Goal: Task Accomplishment & Management: Manage account settings

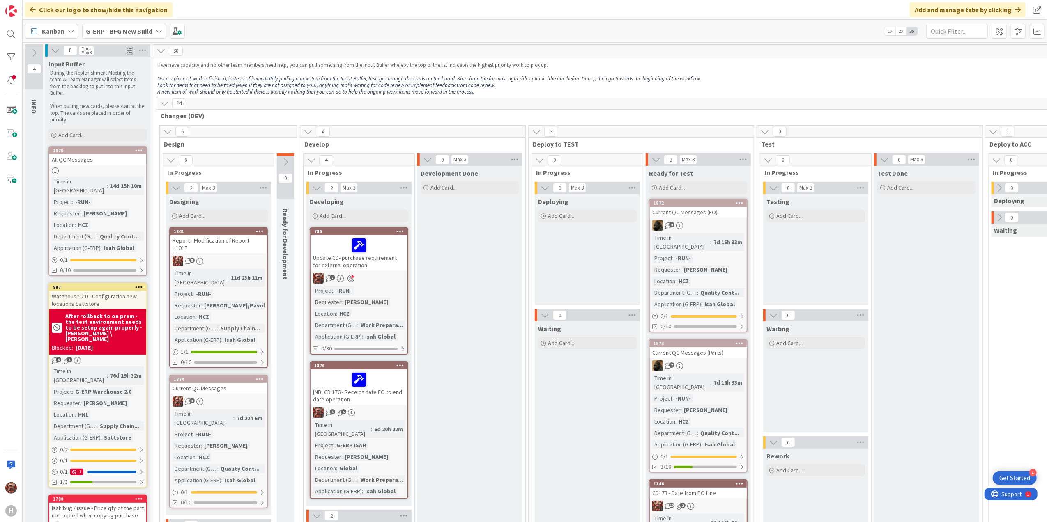
scroll to position [71, 0]
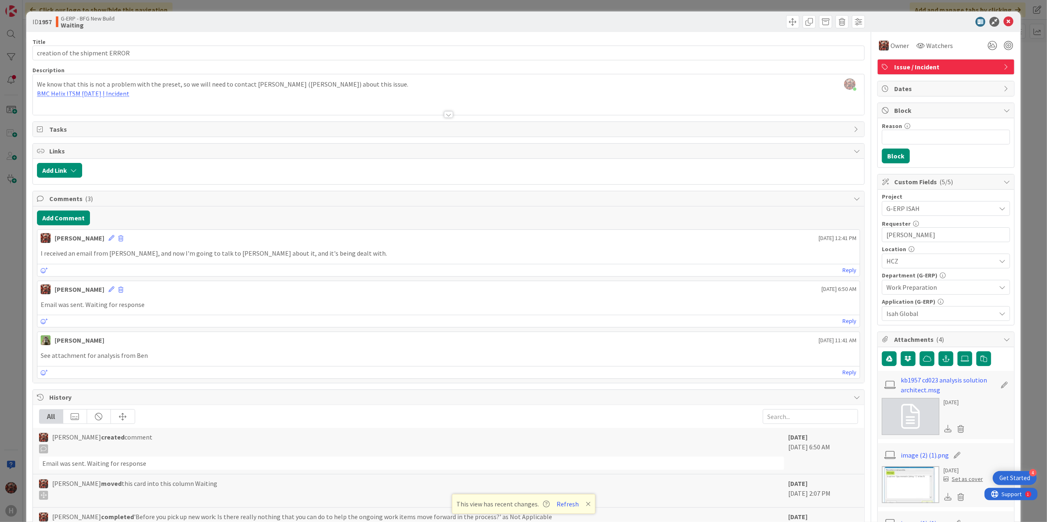
click at [439, 114] on div at bounding box center [449, 104] width 832 height 21
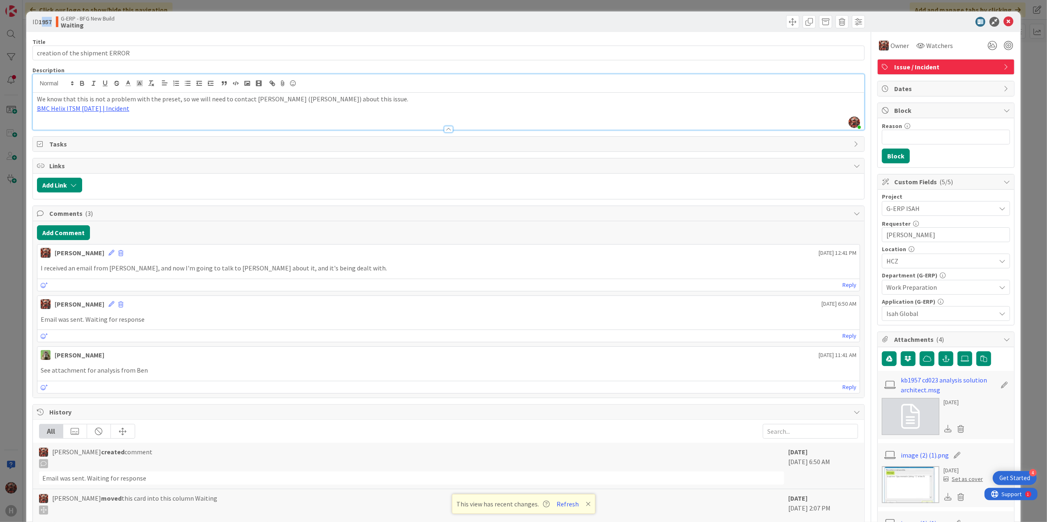
drag, startPoint x: 52, startPoint y: 22, endPoint x: 41, endPoint y: 22, distance: 10.3
click at [41, 22] on b "1957" at bounding box center [45, 22] width 13 height 8
drag, startPoint x: 41, startPoint y: 22, endPoint x: 287, endPoint y: 18, distance: 246.0
click at [287, 18] on div "G-ERP - BFG New Build Waiting" at bounding box center [251, 21] width 391 height 13
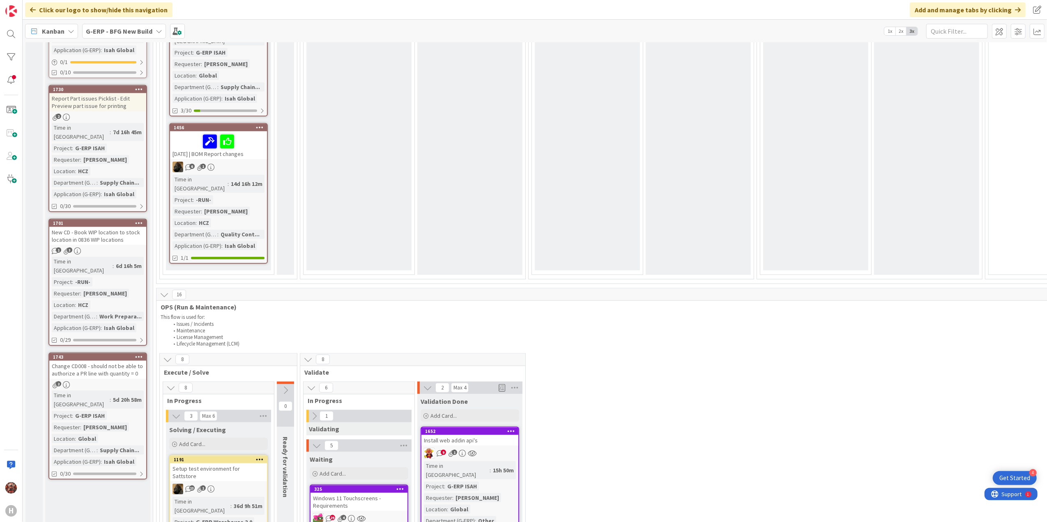
scroll to position [837, 0]
click at [106, 361] on div "Change CD008 - should not be able to authorize a PR line with quantity = 0" at bounding box center [97, 370] width 97 height 18
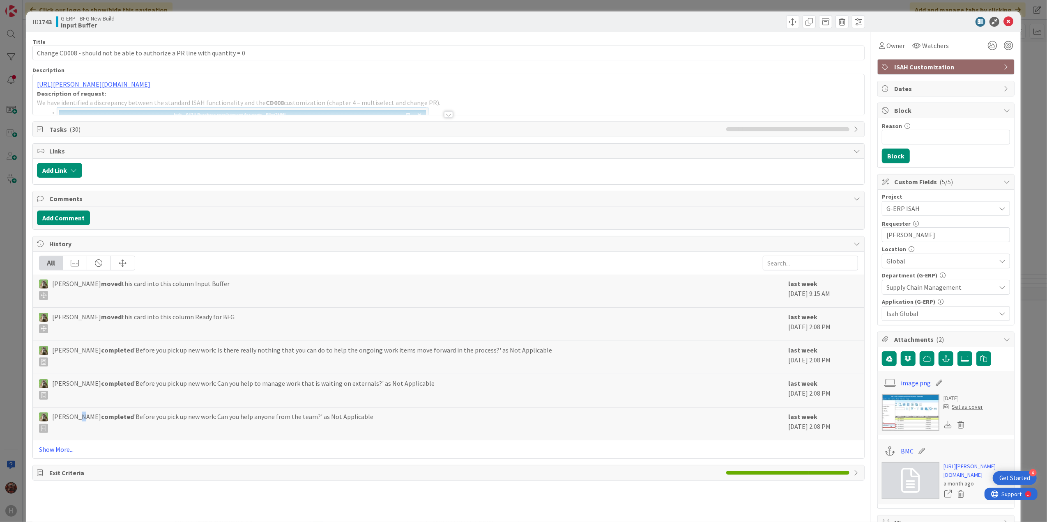
click at [78, 446] on div "All Timothy Tjia moved this card into this column Input Buffer last week Septem…" at bounding box center [449, 355] width 832 height 207
drag, startPoint x: 78, startPoint y: 446, endPoint x: 73, endPoint y: 453, distance: 8.5
click at [73, 453] on link "Show More..." at bounding box center [448, 450] width 819 height 10
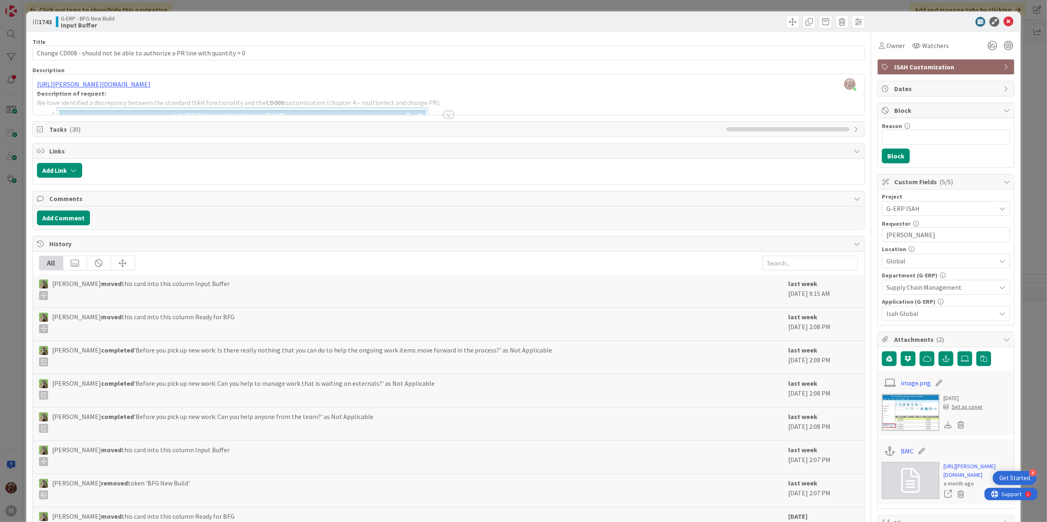
click at [445, 115] on div at bounding box center [448, 114] width 9 height 7
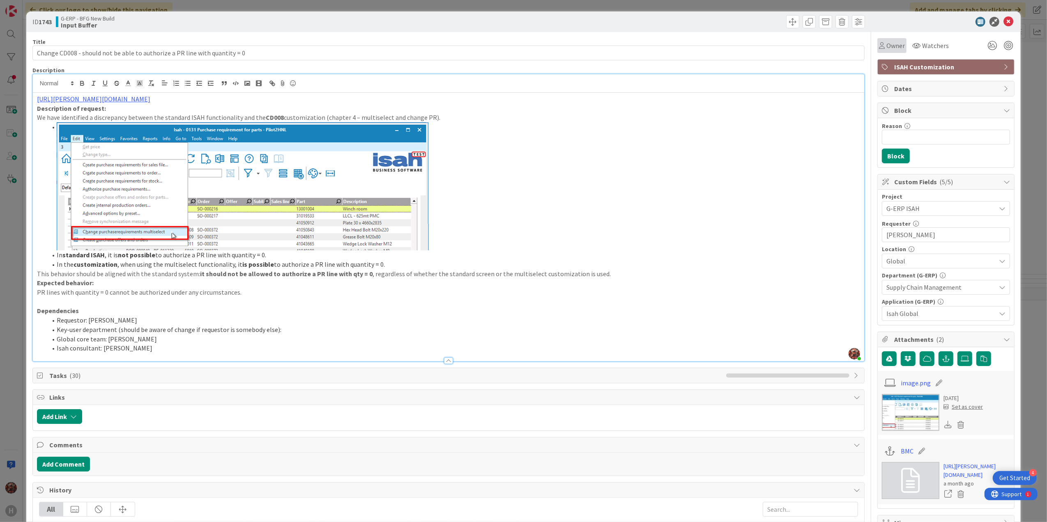
click at [896, 47] on span "Owner" at bounding box center [895, 46] width 18 height 10
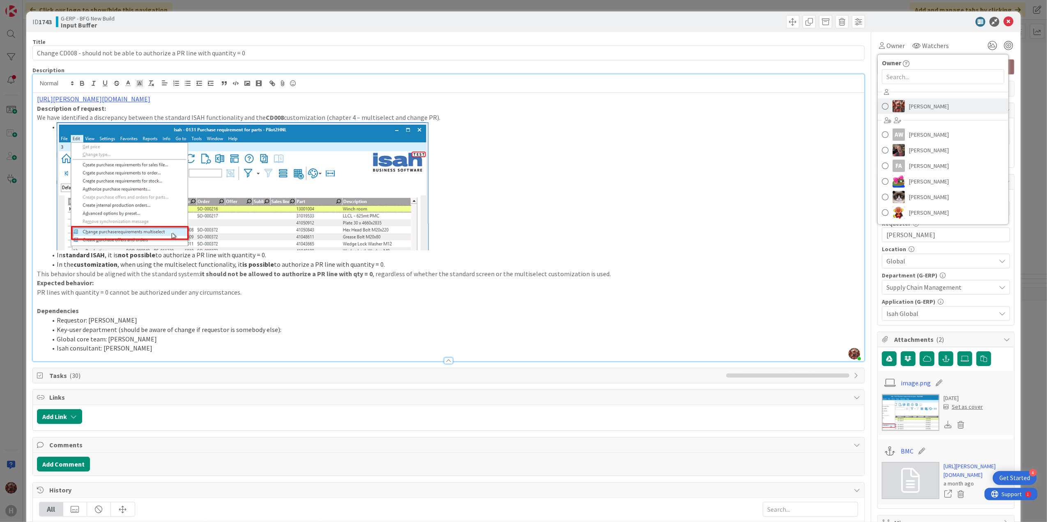
click at [909, 103] on span "Josef Kuman" at bounding box center [929, 106] width 40 height 12
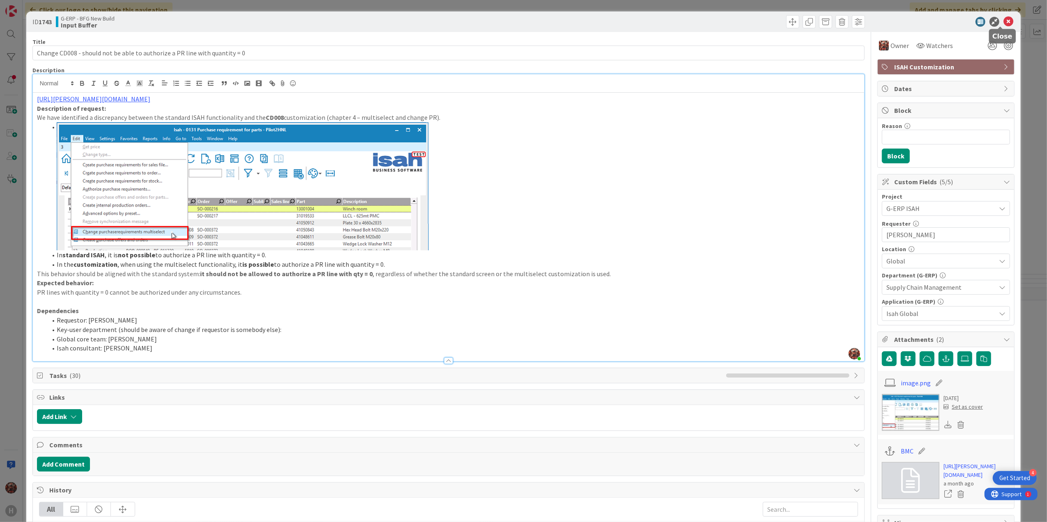
click at [1003, 20] on icon at bounding box center [1008, 22] width 10 height 10
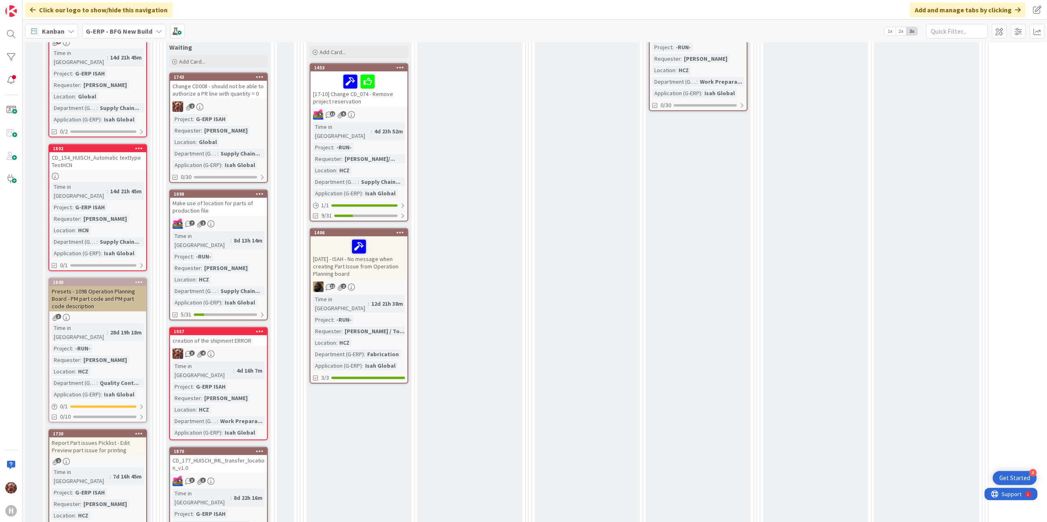
scroll to position [383, 0]
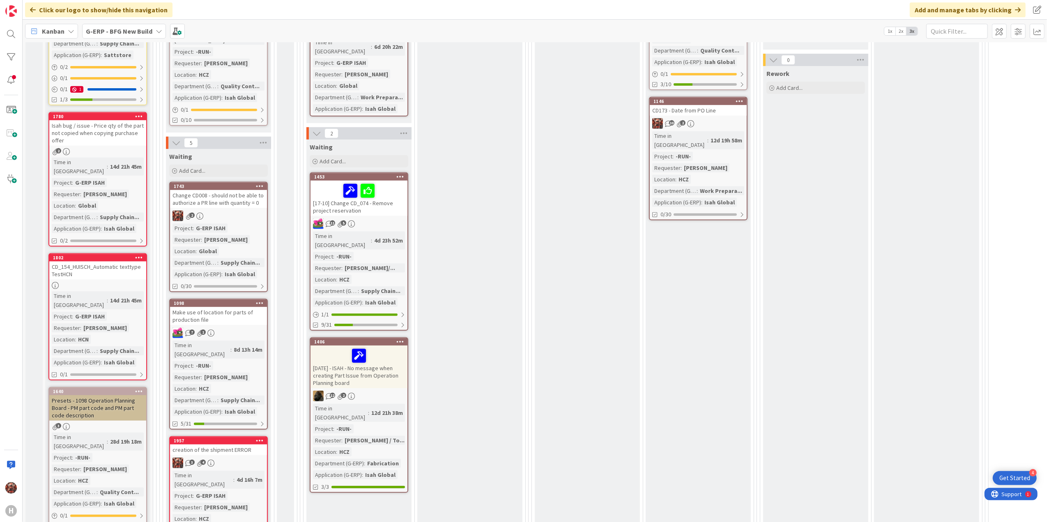
click at [217, 190] on div "Change CD008 - should not be able to authorize a PR line with quantity = 0" at bounding box center [218, 199] width 97 height 18
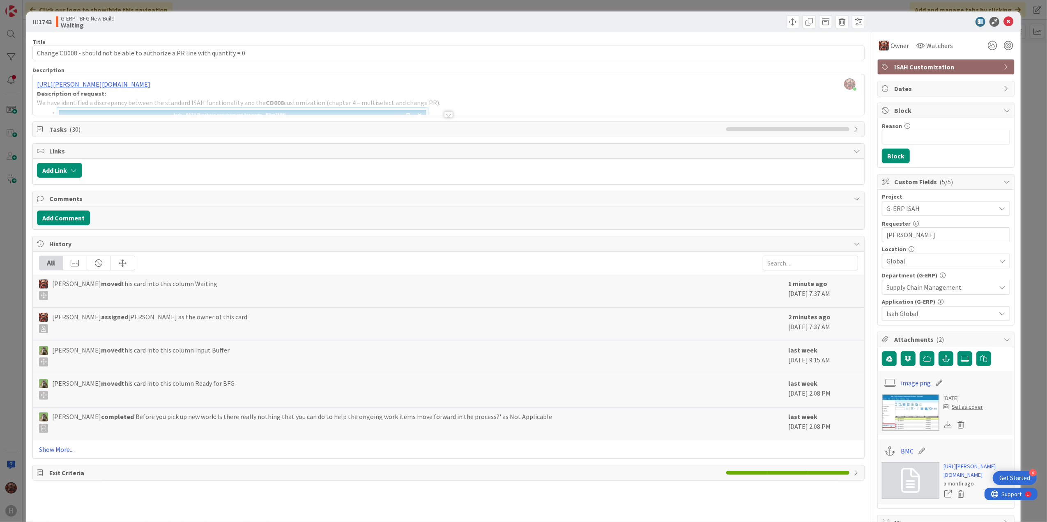
click at [444, 114] on div at bounding box center [448, 114] width 9 height 7
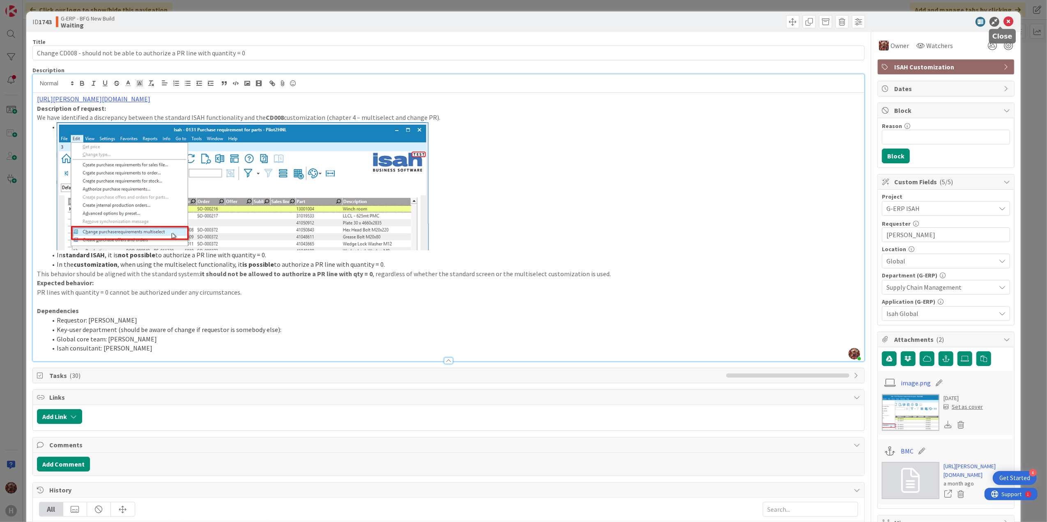
click at [1003, 20] on icon at bounding box center [1008, 22] width 10 height 10
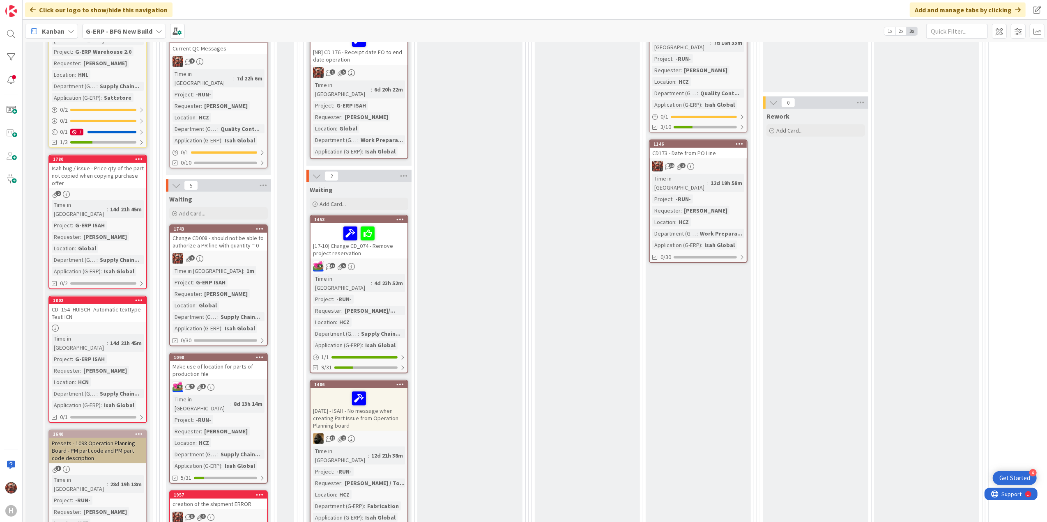
scroll to position [273, 0]
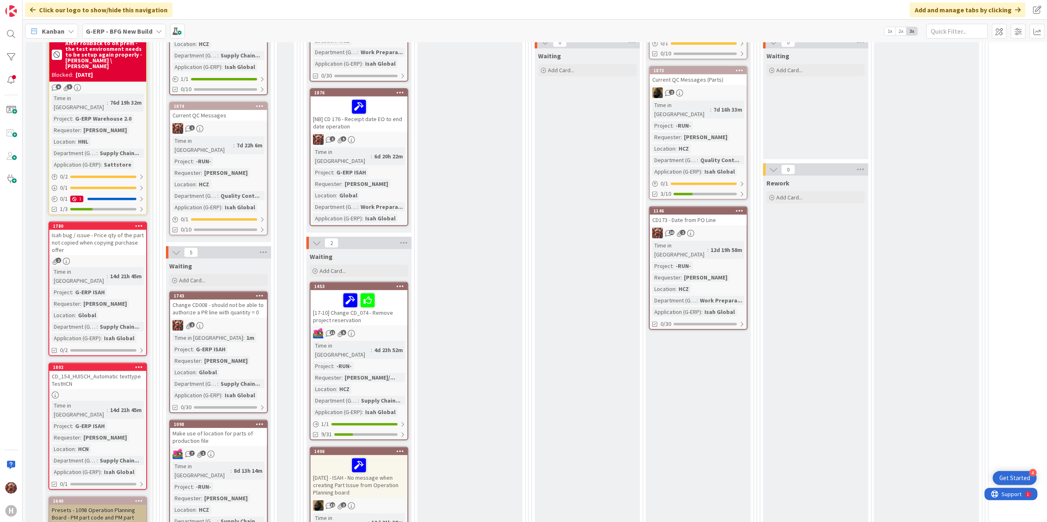
click at [696, 215] on div "CD173 - Date from PO Line" at bounding box center [698, 220] width 97 height 11
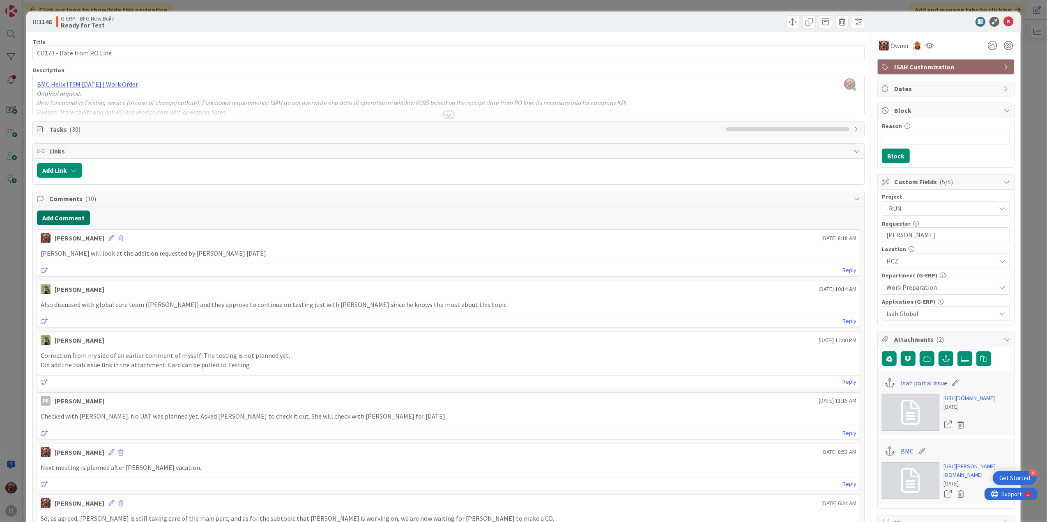
click at [63, 217] on button "Add Comment" at bounding box center [63, 218] width 53 height 15
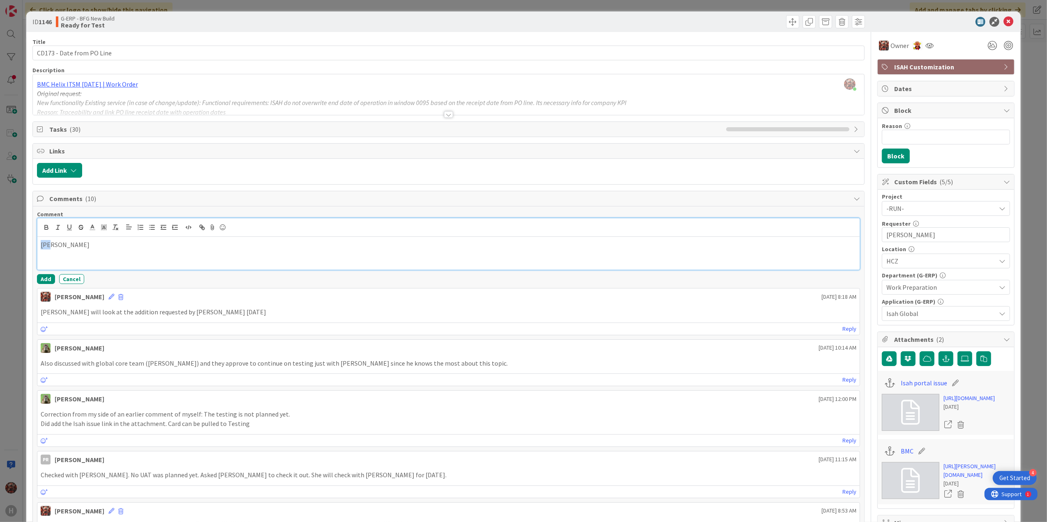
drag, startPoint x: 37, startPoint y: 255, endPoint x: 18, endPoint y: 256, distance: 18.9
click at [18, 255] on div "ID 1146 G-ERP - BFG New Build Ready for Test Title 25 / 128 CD173 - Date from P…" at bounding box center [523, 261] width 1047 height 522
click at [48, 281] on button "Add" at bounding box center [46, 279] width 18 height 10
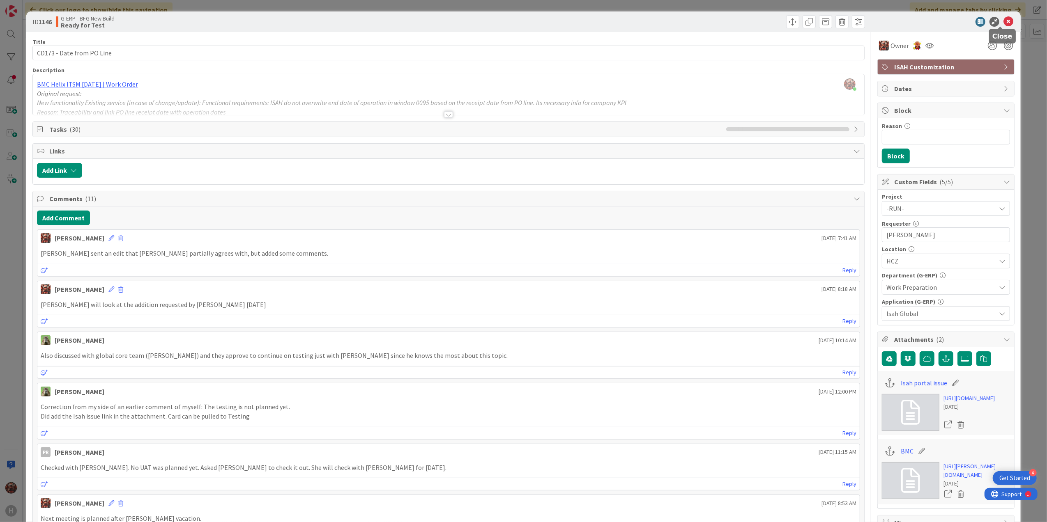
click at [1003, 20] on icon at bounding box center [1008, 22] width 10 height 10
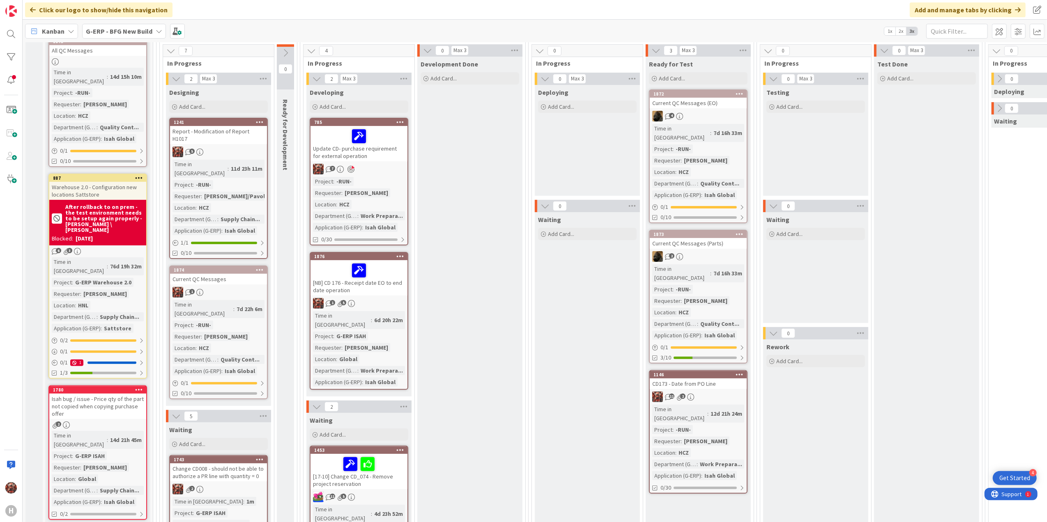
scroll to position [164, 0]
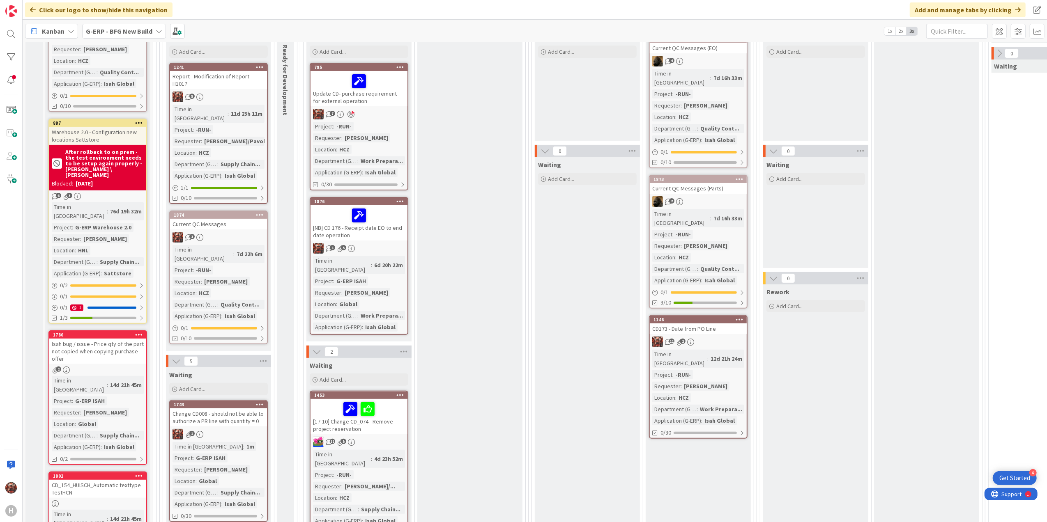
click at [227, 409] on div "Change CD008 - should not be able to authorize a PR line with quantity = 0" at bounding box center [218, 418] width 97 height 18
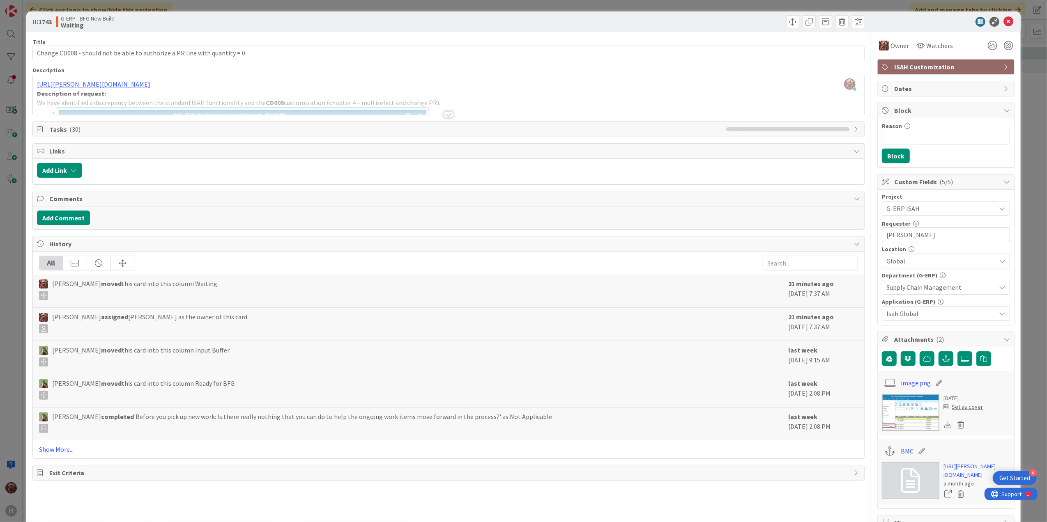
click at [444, 114] on div at bounding box center [448, 114] width 9 height 7
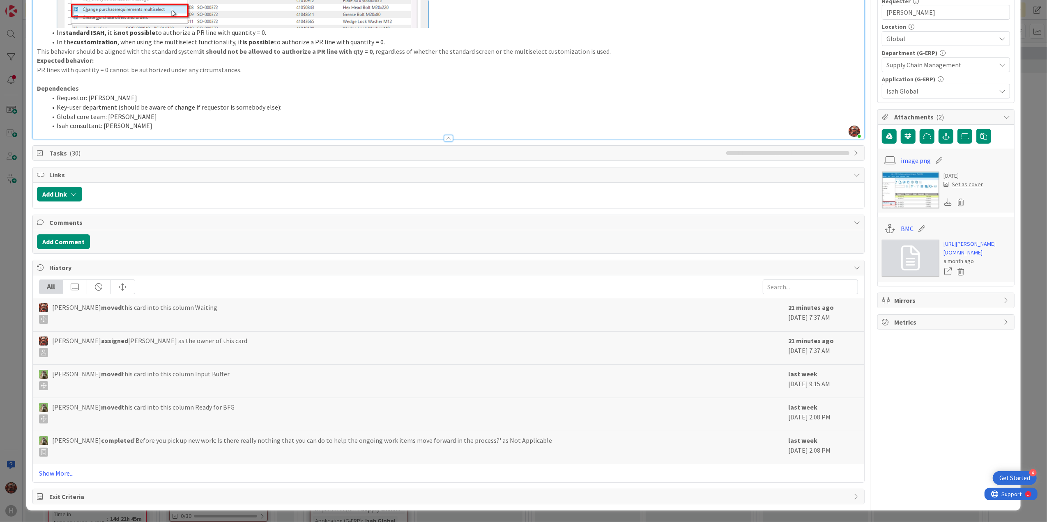
scroll to position [226, 0]
click at [45, 470] on link "Show More..." at bounding box center [448, 474] width 819 height 10
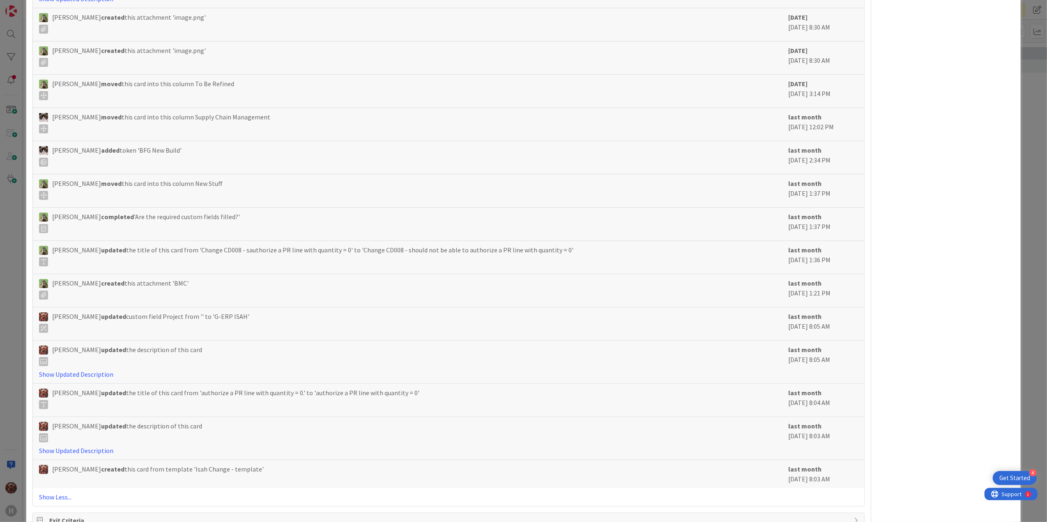
scroll to position [864, 0]
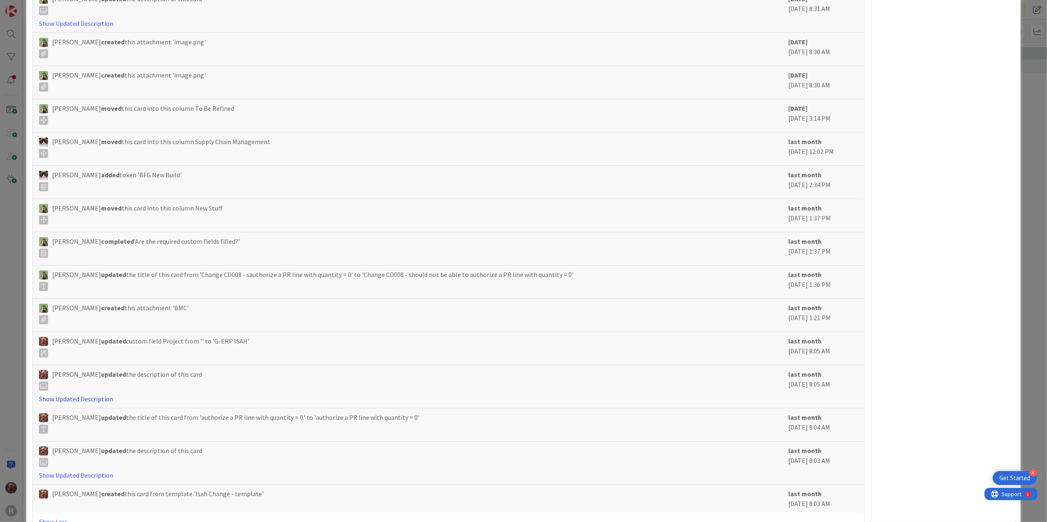
click at [101, 403] on link "Show Updated Description" at bounding box center [76, 399] width 74 height 8
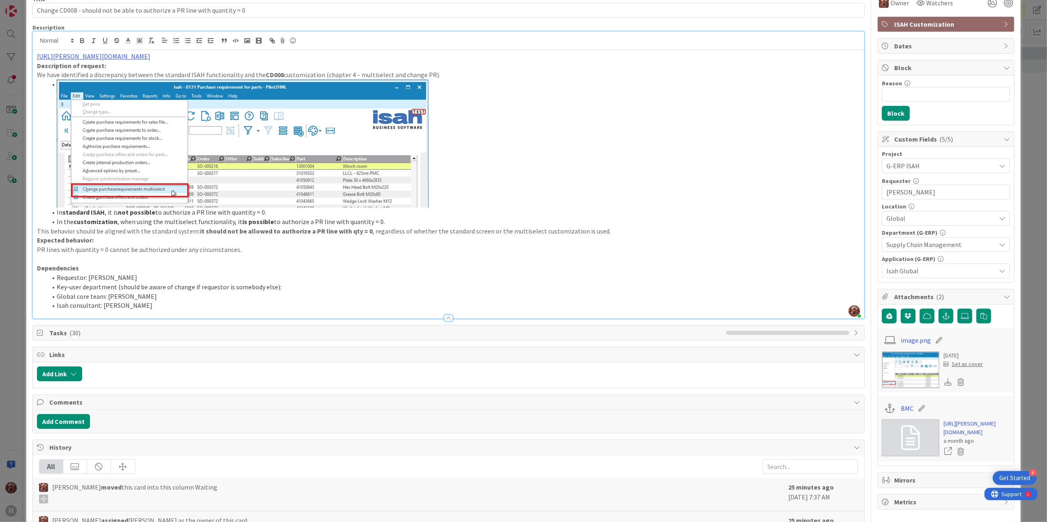
scroll to position [0, 0]
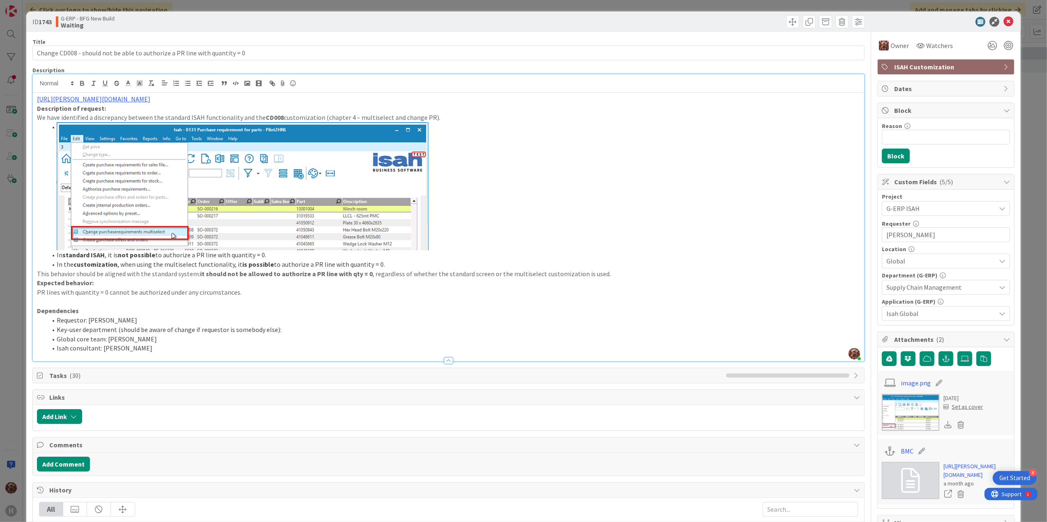
click at [1003, 20] on icon at bounding box center [1008, 22] width 10 height 10
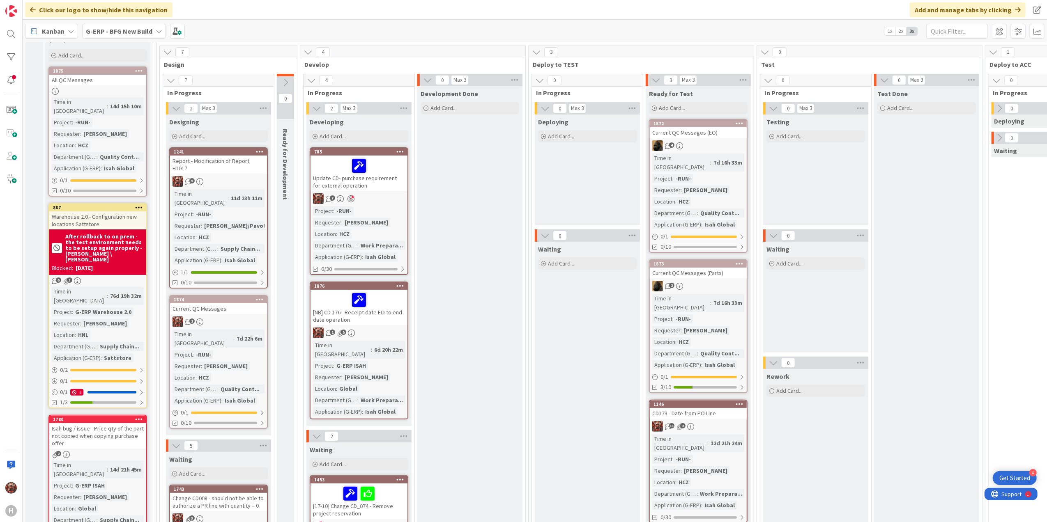
scroll to position [273, 0]
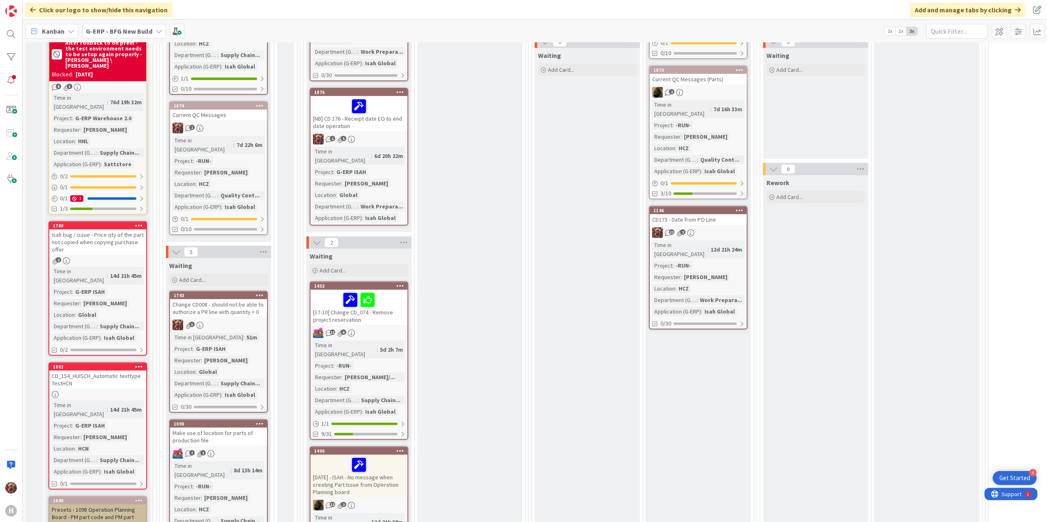
click at [381, 115] on div "[NB] CD 176 - Receipt date EO to end date operation" at bounding box center [358, 113] width 97 height 35
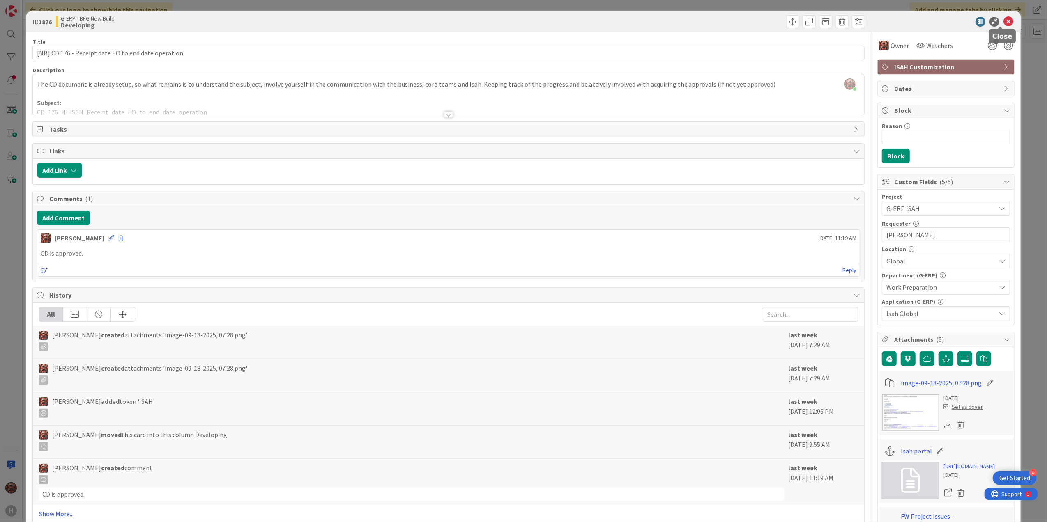
click at [1003, 22] on icon at bounding box center [1008, 22] width 10 height 10
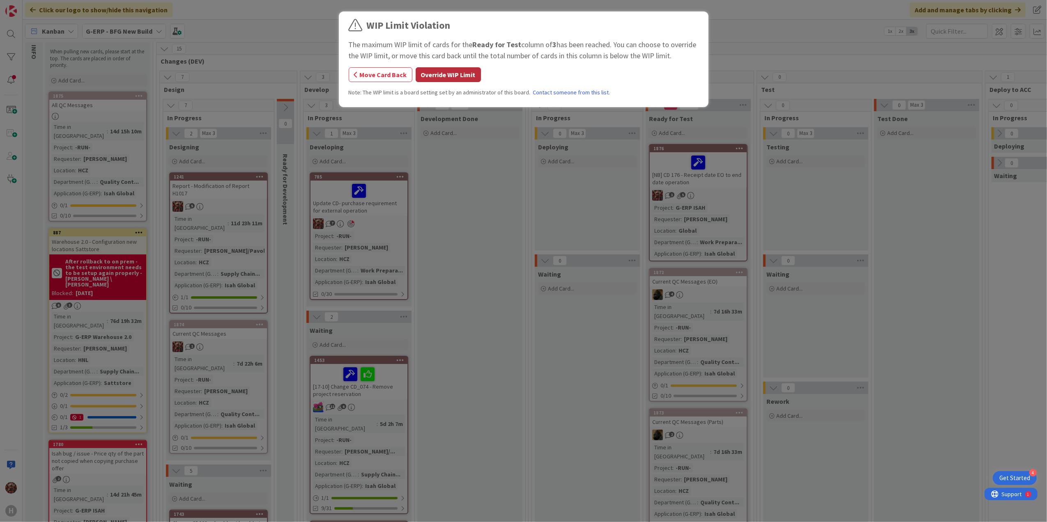
click at [444, 77] on button "Override WIP Limit" at bounding box center [448, 74] width 65 height 15
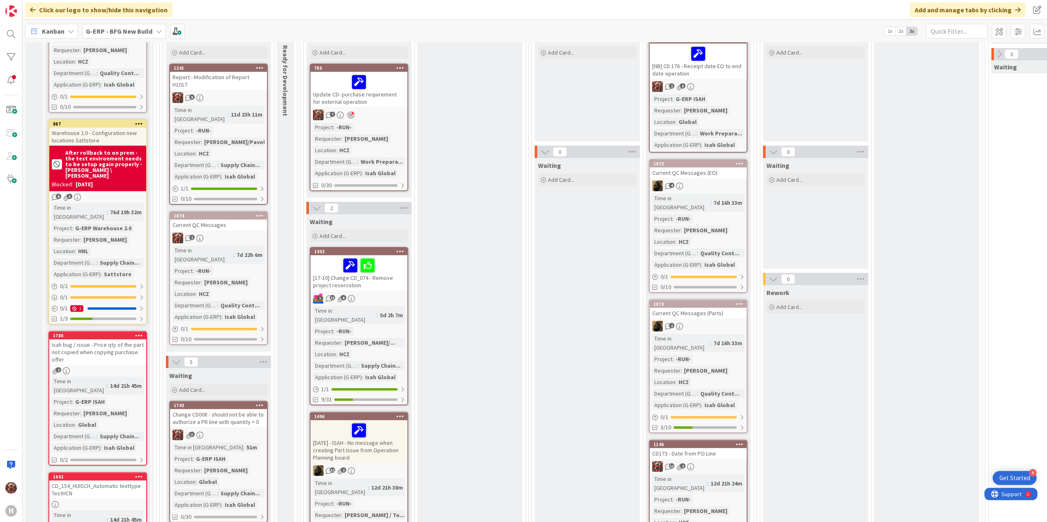
scroll to position [164, 0]
click at [671, 72] on div "[NB] CD 176 - Receipt date EO to end date operation" at bounding box center [698, 60] width 97 height 35
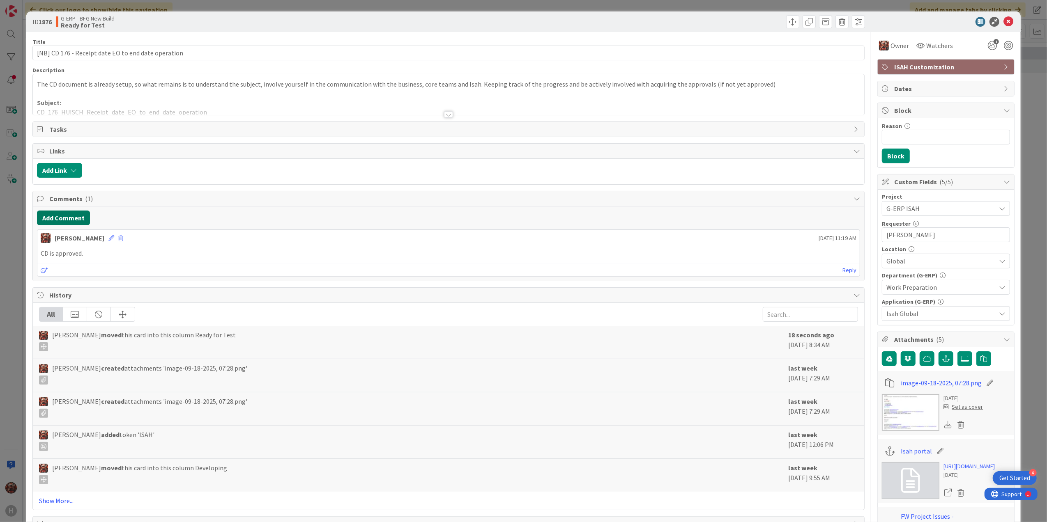
click at [73, 219] on button "Add Comment" at bounding box center [63, 218] width 53 height 15
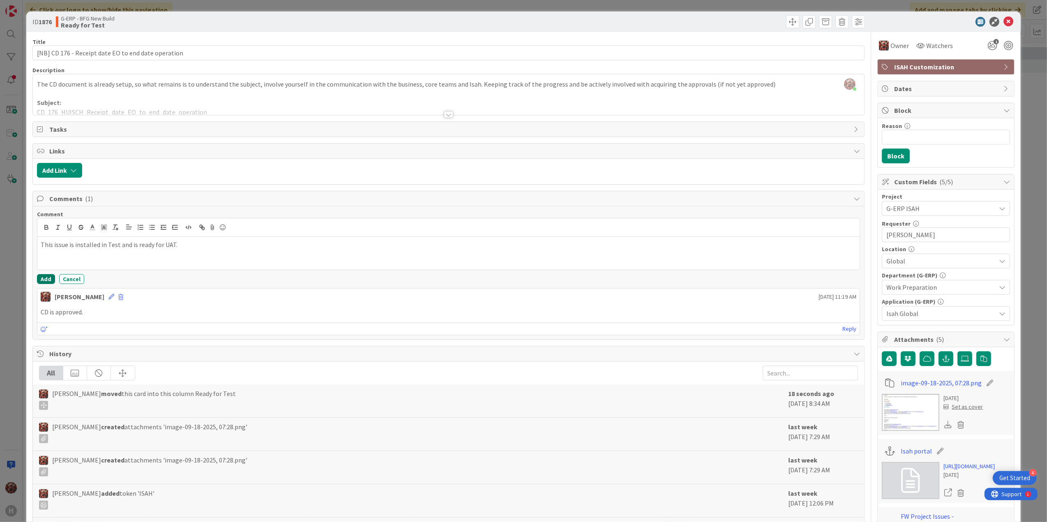
click at [51, 282] on button "Add" at bounding box center [46, 279] width 18 height 10
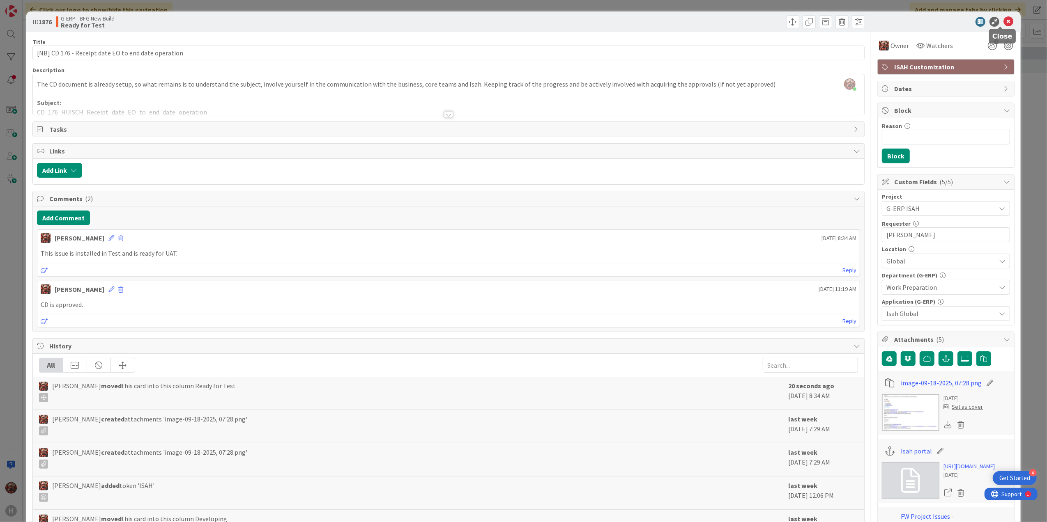
click at [1003, 21] on icon at bounding box center [1008, 22] width 10 height 10
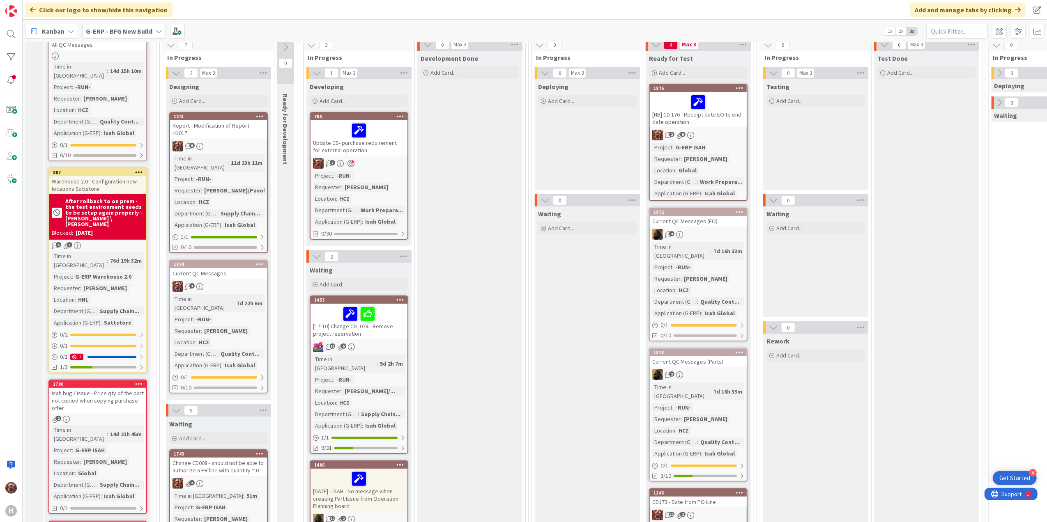
scroll to position [47, 0]
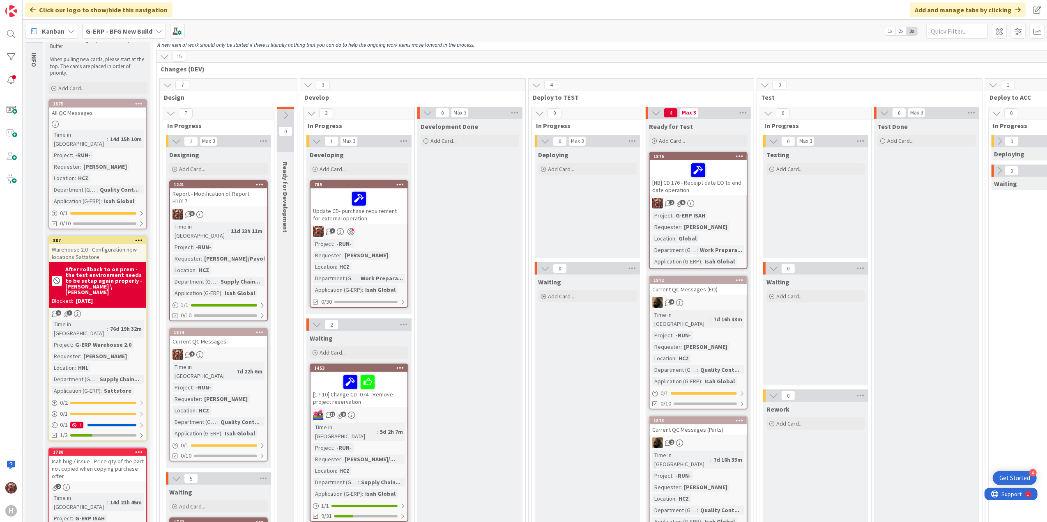
click at [705, 186] on div "[NB] CD 176 - Receipt date EO to end date operation" at bounding box center [698, 177] width 97 height 35
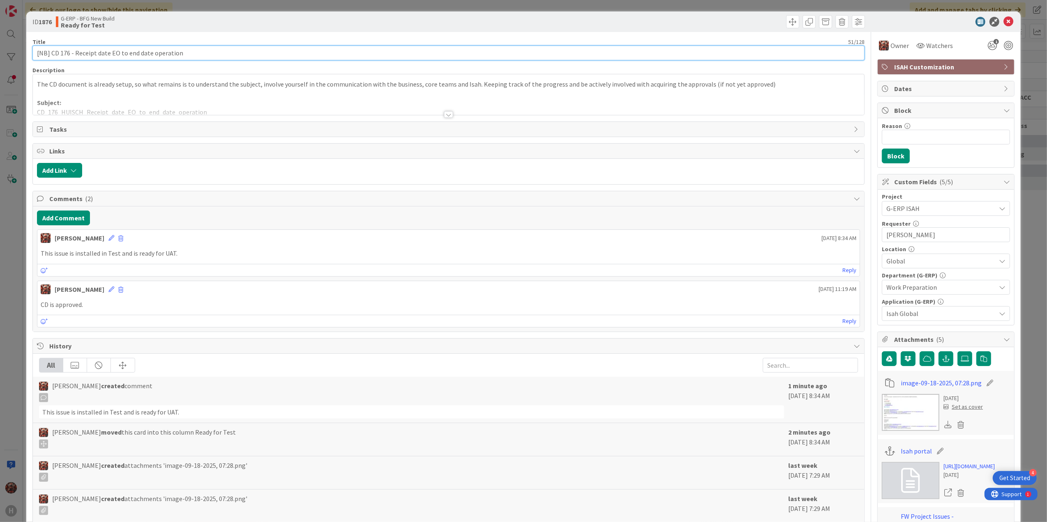
drag, startPoint x: 199, startPoint y: 54, endPoint x: 50, endPoint y: 55, distance: 149.1
click at [50, 55] on input "[NB] CD 176 - Receipt date EO to end date operation" at bounding box center [448, 53] width 832 height 15
click at [1003, 20] on icon at bounding box center [1008, 22] width 10 height 10
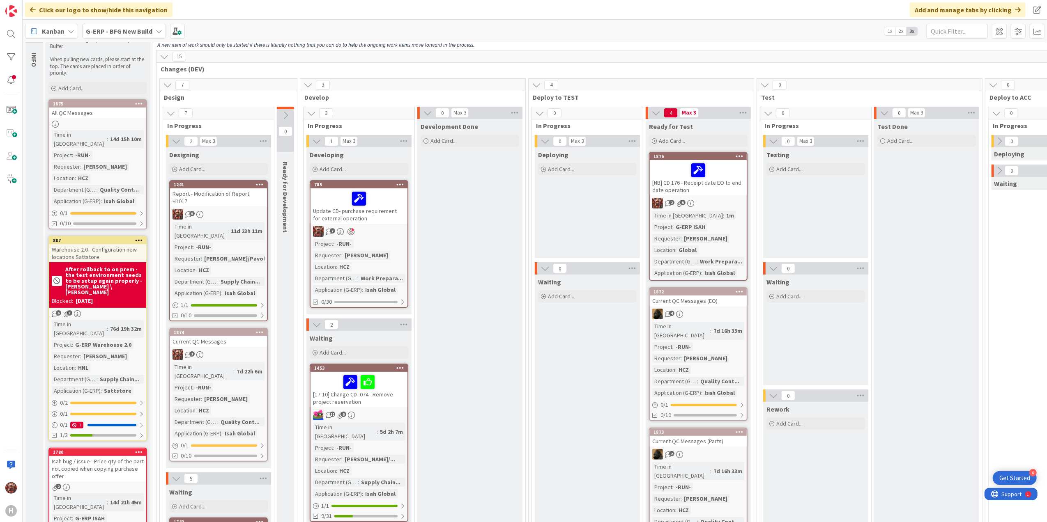
click at [339, 217] on div "Update CD- purchase requirement for external operation" at bounding box center [358, 205] width 97 height 35
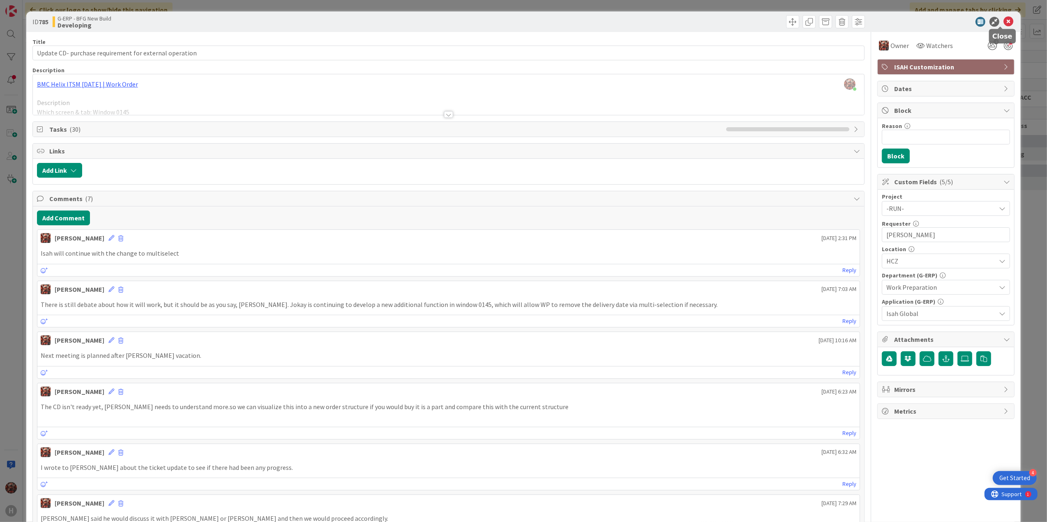
drag, startPoint x: 1002, startPoint y: 21, endPoint x: 985, endPoint y: 27, distance: 18.4
click at [1003, 21] on icon at bounding box center [1008, 22] width 10 height 10
